Goal: Task Accomplishment & Management: Manage account settings

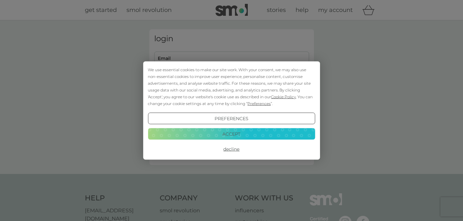
click at [255, 138] on button "Accept" at bounding box center [231, 134] width 167 height 12
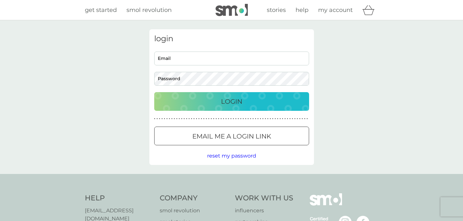
click at [242, 61] on input "Email" at bounding box center [231, 59] width 155 height 14
type input "[EMAIL_ADDRESS][DOMAIN_NAME]"
click at [245, 106] on div "Login" at bounding box center [232, 101] width 142 height 10
